Goal: Information Seeking & Learning: Stay updated

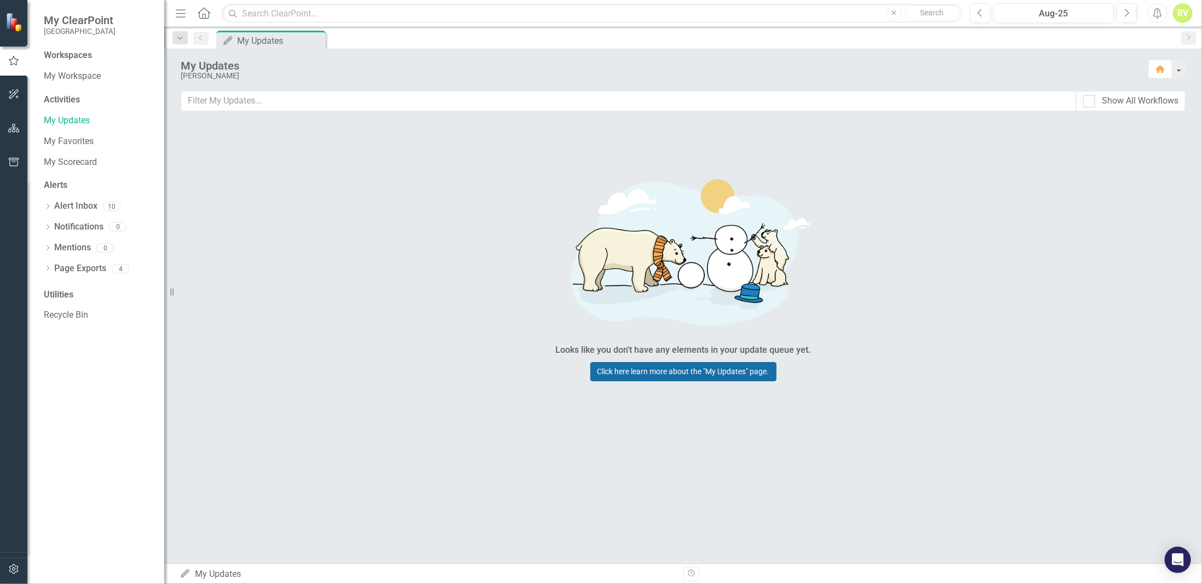
click at [659, 372] on link "Click here learn more about the "My Updates" page." at bounding box center [683, 371] width 186 height 19
click at [983, 14] on icon "Previous" at bounding box center [980, 13] width 6 height 10
click at [55, 206] on link "Alert Inbox" at bounding box center [75, 206] width 43 height 13
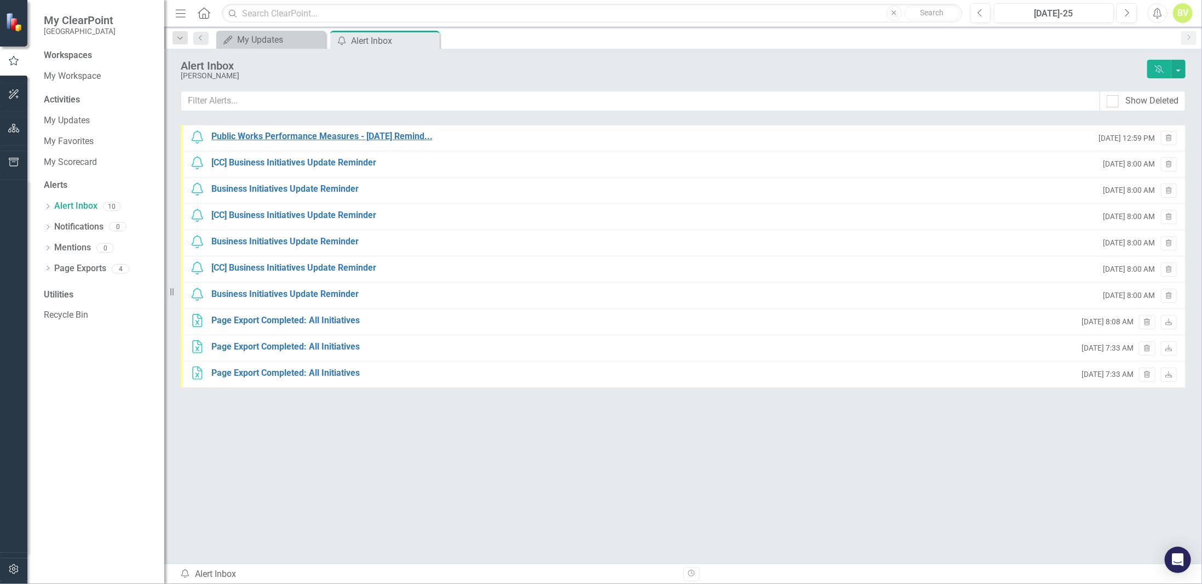
click at [242, 136] on div "Public Works Performance Measures - [DATE] Remind..." at bounding box center [321, 136] width 221 height 13
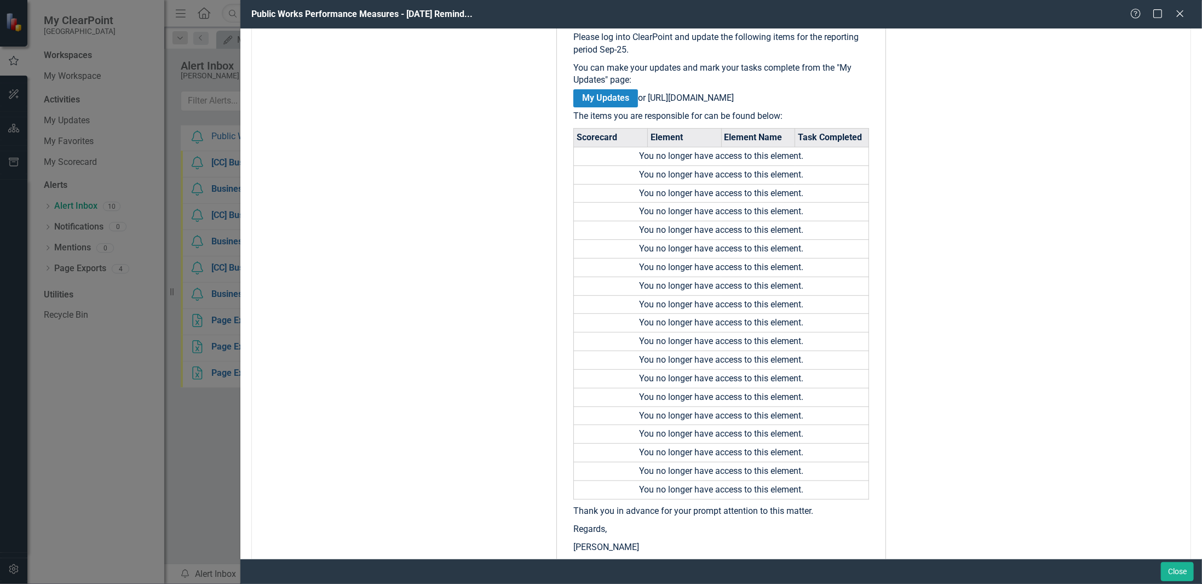
scroll to position [164, 0]
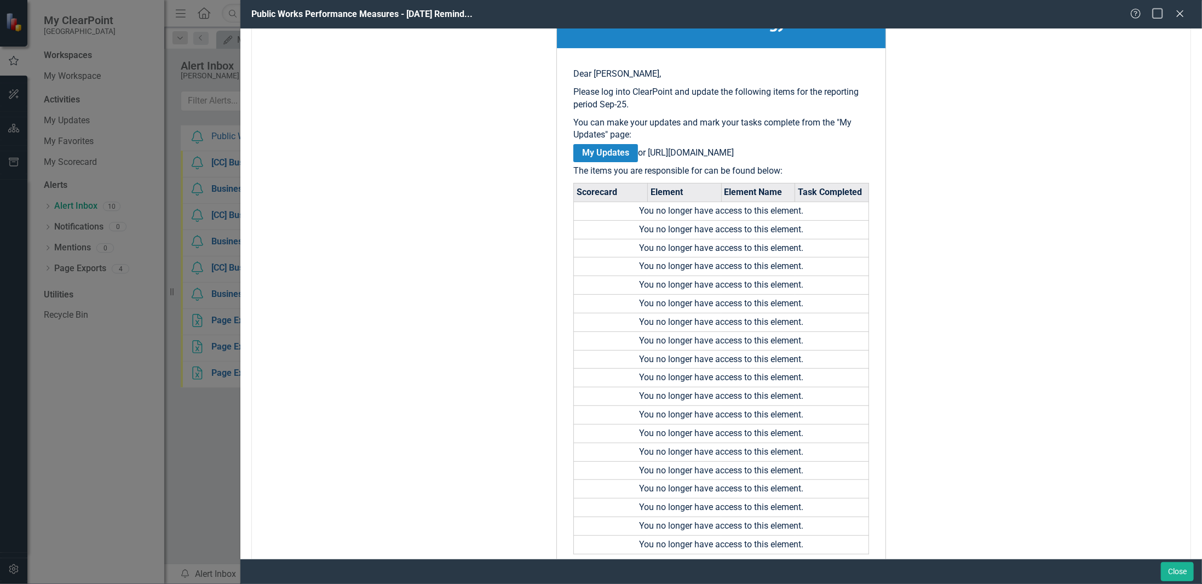
click at [1154, 15] on icon "Maximize" at bounding box center [1158, 13] width 14 height 10
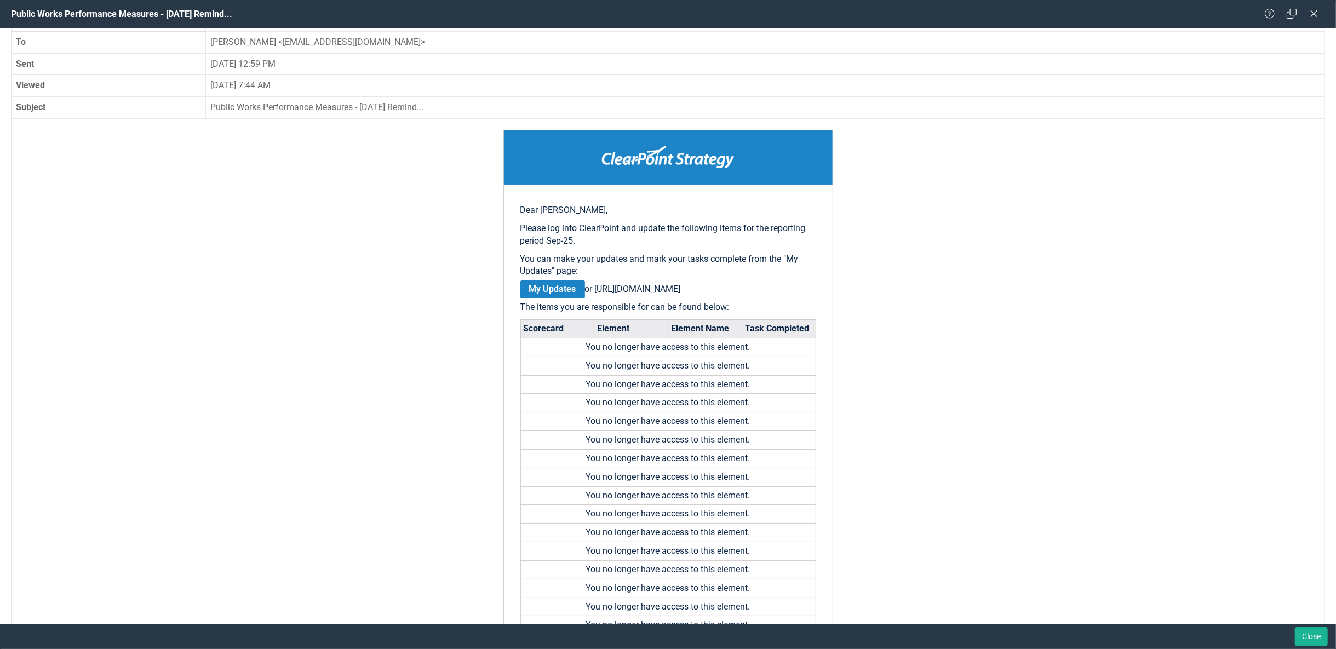
scroll to position [0, 0]
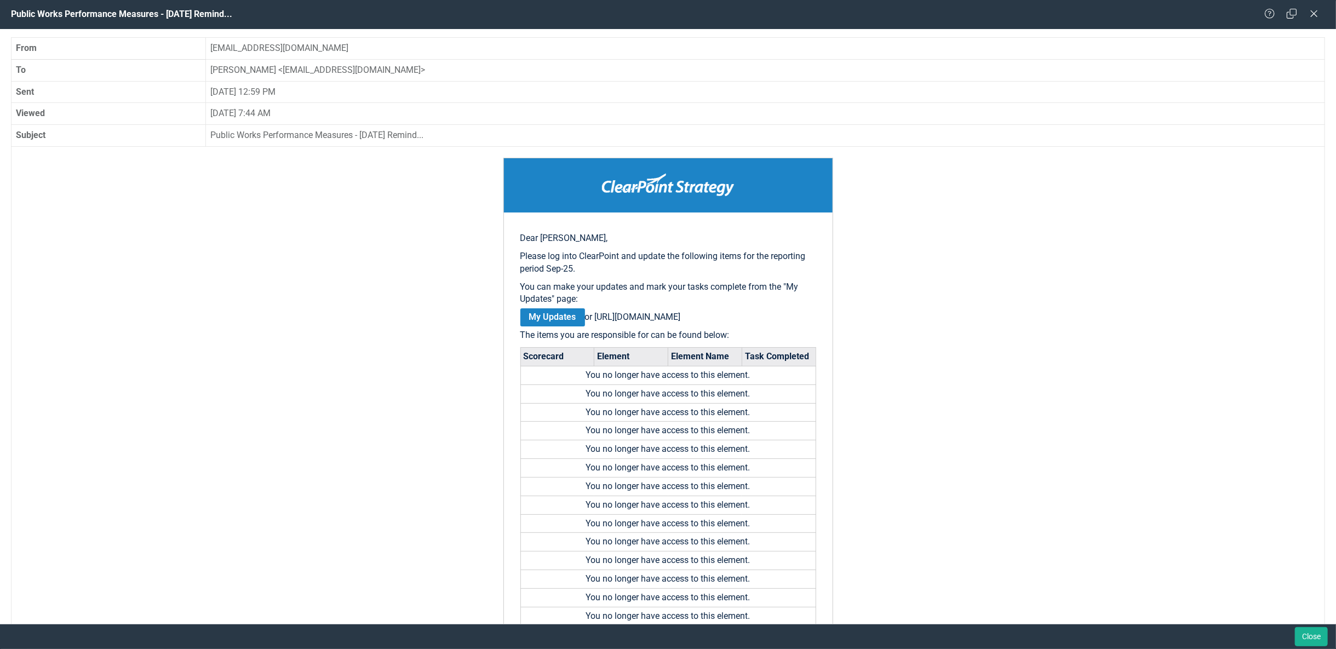
drag, startPoint x: 1294, startPoint y: 18, endPoint x: 1256, endPoint y: 30, distance: 40.2
click at [1201, 18] on icon at bounding box center [1291, 14] width 10 height 10
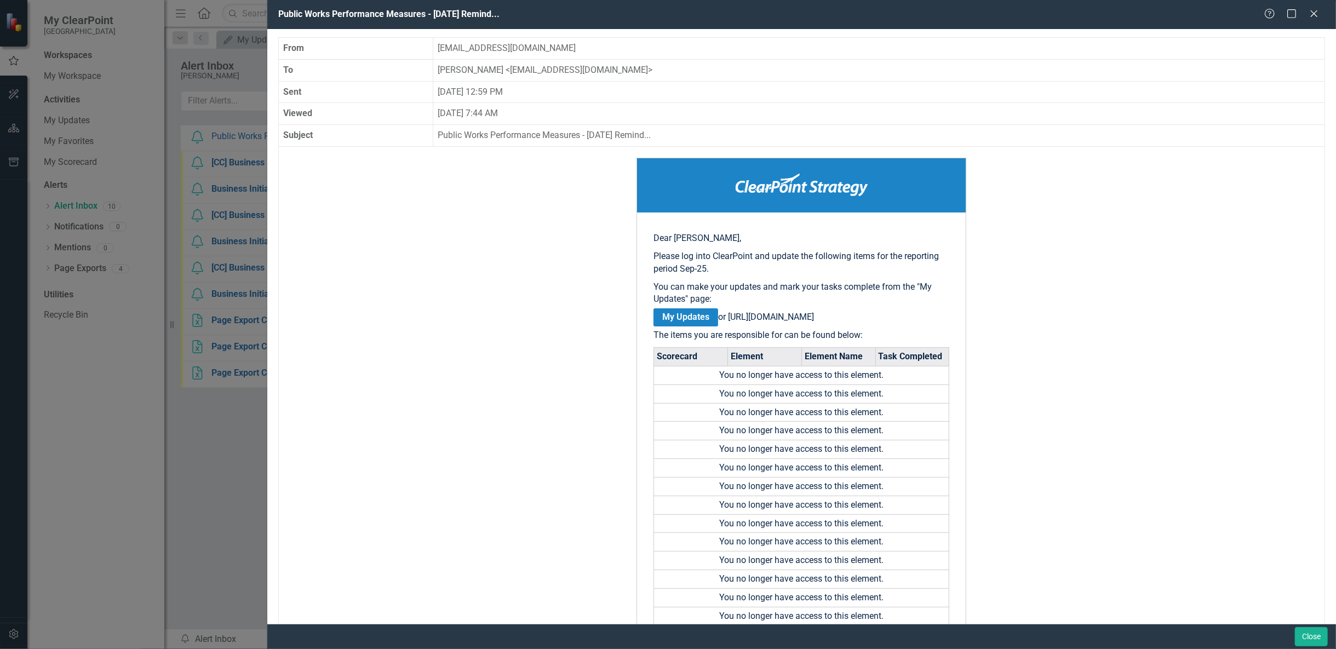
drag, startPoint x: 1315, startPoint y: 13, endPoint x: 916, endPoint y: 67, distance: 402.9
click at [1201, 14] on icon "Close" at bounding box center [1313, 13] width 11 height 9
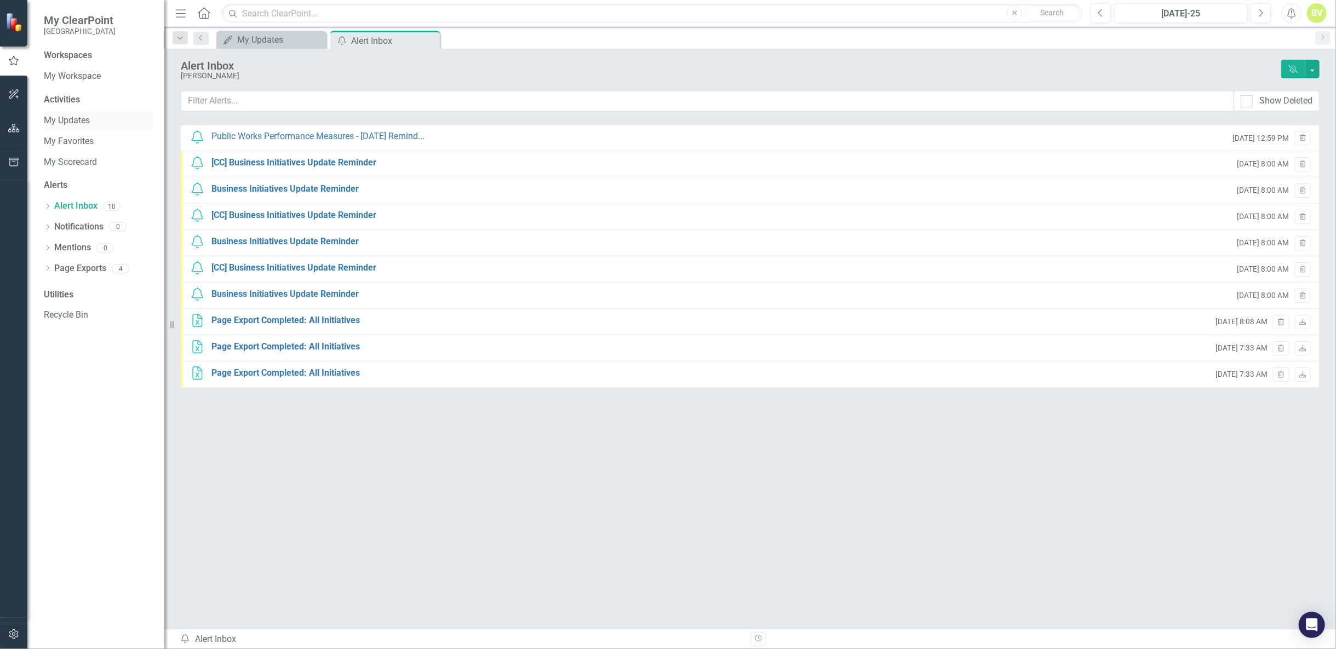
click at [84, 125] on link "My Updates" at bounding box center [99, 120] width 110 height 13
